Goal: Information Seeking & Learning: Learn about a topic

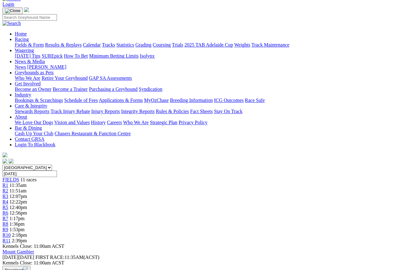
scroll to position [0, 2]
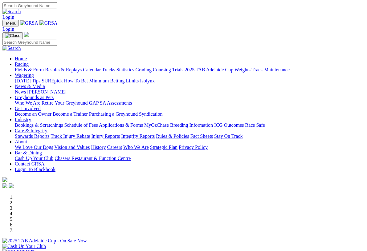
click at [29, 62] on link "Racing" at bounding box center [22, 64] width 14 height 5
click at [101, 67] on link "Calendar" at bounding box center [92, 69] width 18 height 5
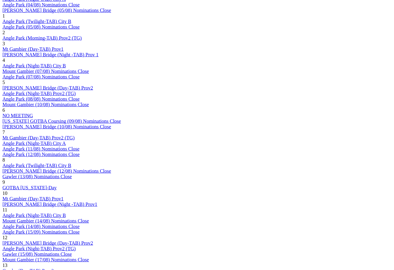
scroll to position [474, 0]
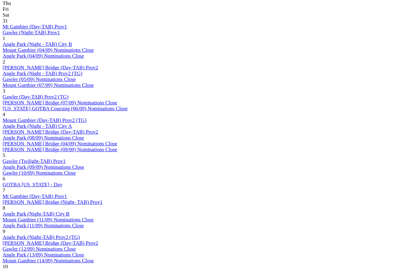
scroll to position [322, 0]
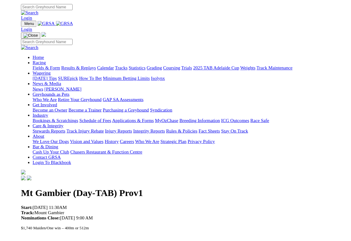
scroll to position [7, 0]
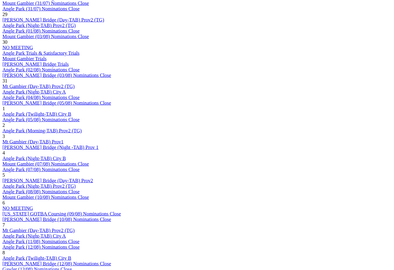
scroll to position [387, 0]
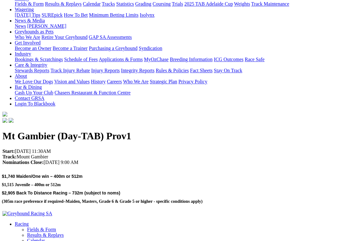
scroll to position [67, 0]
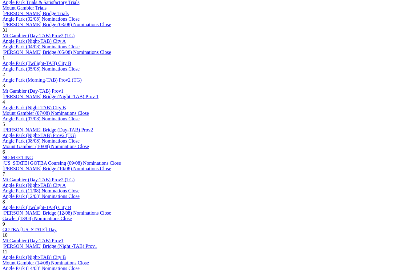
scroll to position [431, 0]
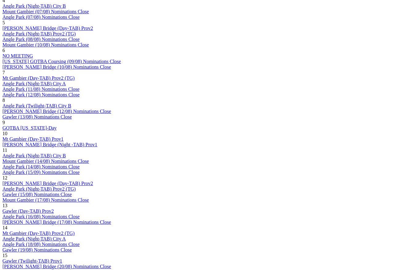
scroll to position [533, 0]
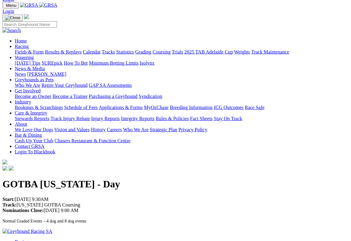
scroll to position [20, 0]
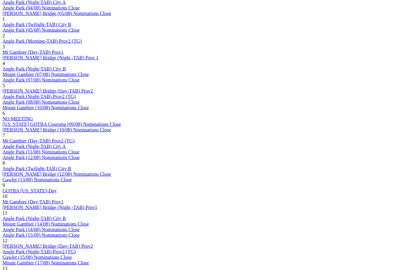
scroll to position [470, 0]
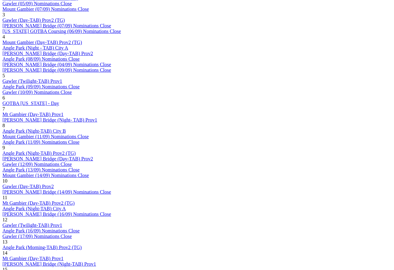
scroll to position [389, 0]
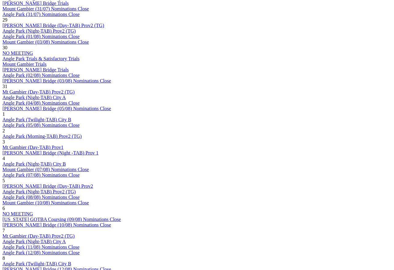
scroll to position [378, 0]
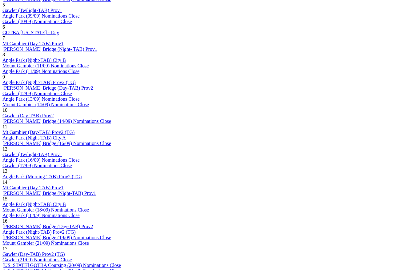
scroll to position [468, 0]
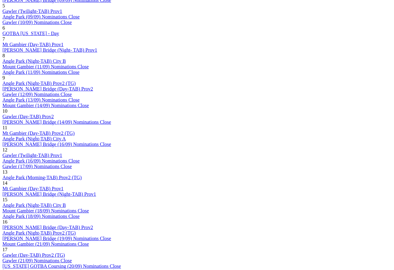
scroll to position [460, 0]
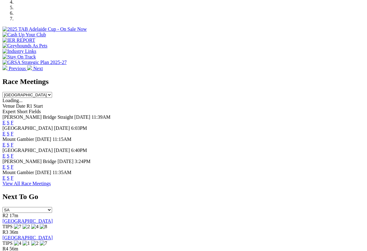
scroll to position [212, 0]
click at [14, 142] on link "F" at bounding box center [12, 144] width 3 height 5
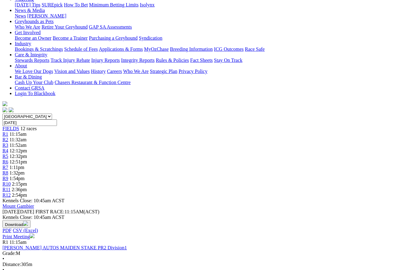
scroll to position [0, 14]
